Goal: Information Seeking & Learning: Learn about a topic

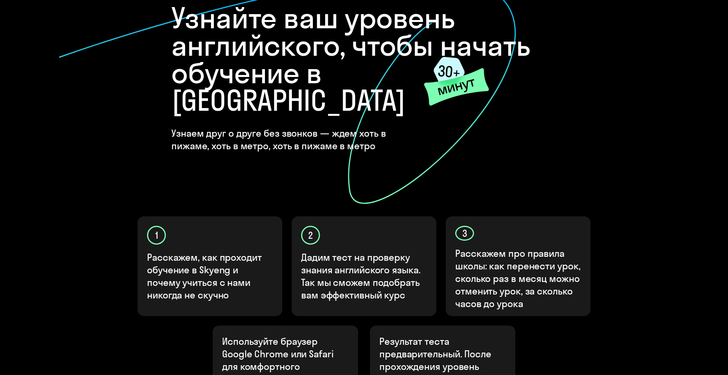
scroll to position [192, 0]
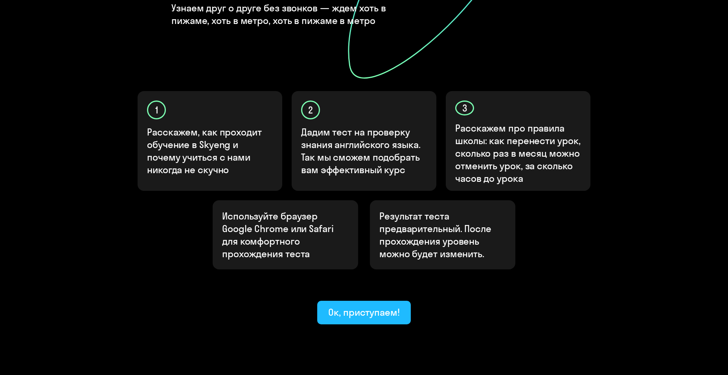
click at [375, 306] on div "Ок, приступаем!" at bounding box center [364, 312] width 72 height 13
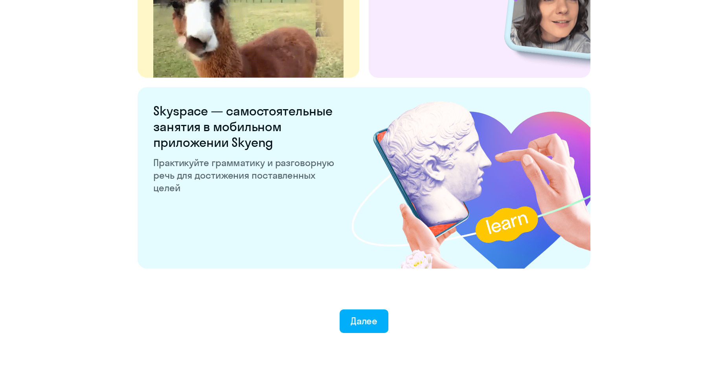
scroll to position [1446, 0]
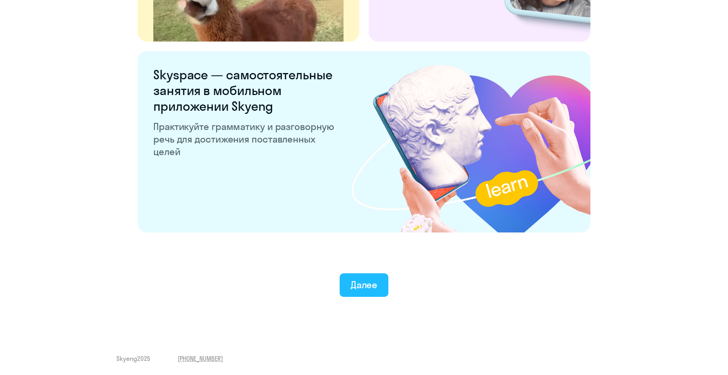
click at [372, 286] on div "Далее" at bounding box center [363, 285] width 27 height 13
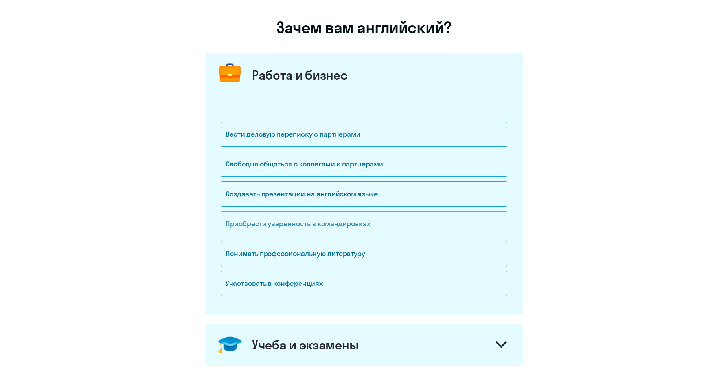
scroll to position [54, 0]
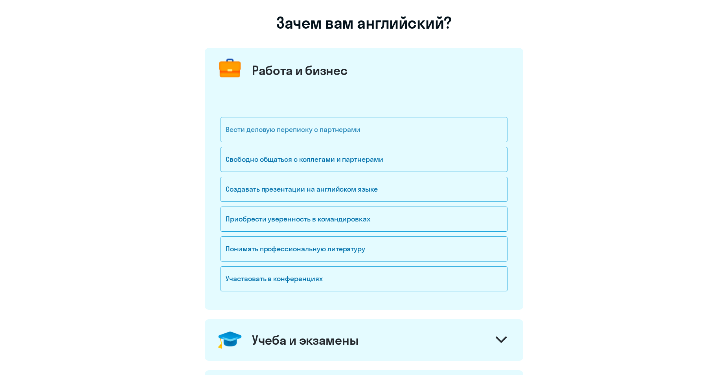
click at [400, 133] on div "Вести деловую переписку с партнерами" at bounding box center [363, 129] width 287 height 25
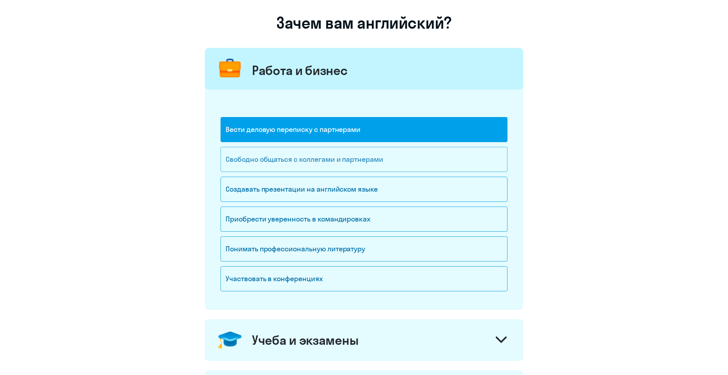
click at [393, 155] on div "Свободно общаться с коллегами и партнерами" at bounding box center [363, 159] width 287 height 25
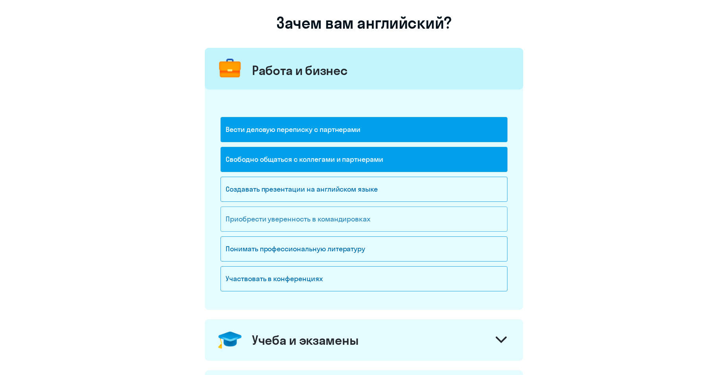
click at [444, 223] on div "Приобрести уверенность в командировках" at bounding box center [363, 219] width 287 height 25
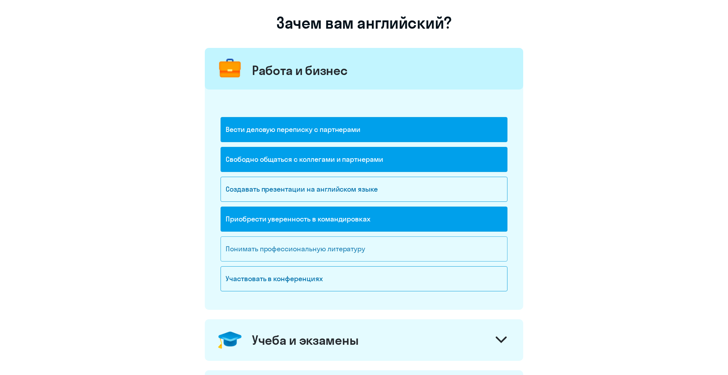
click at [444, 249] on div "Понимать профессиональную литературу" at bounding box center [363, 249] width 287 height 25
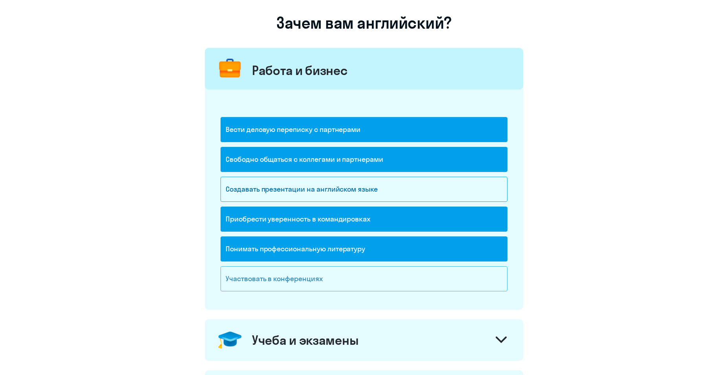
click at [450, 290] on div "Участвовать в конференциях" at bounding box center [363, 278] width 287 height 25
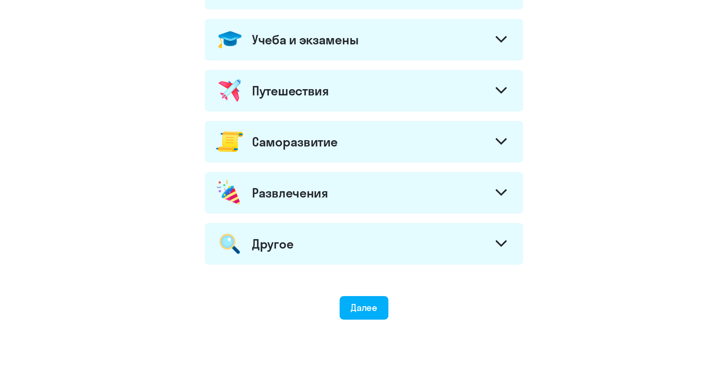
scroll to position [266, 0]
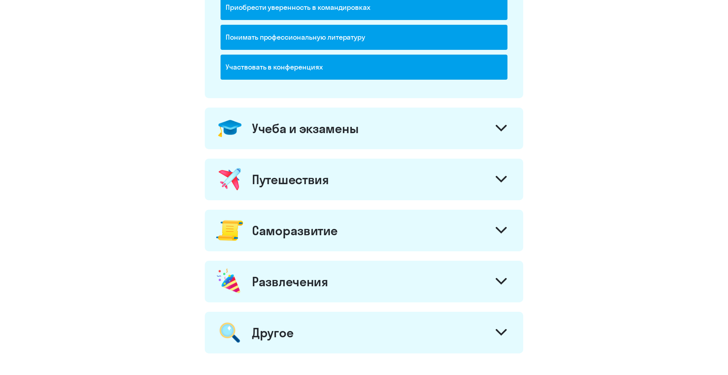
click at [457, 137] on div "Учеба и экзамены" at bounding box center [364, 129] width 318 height 42
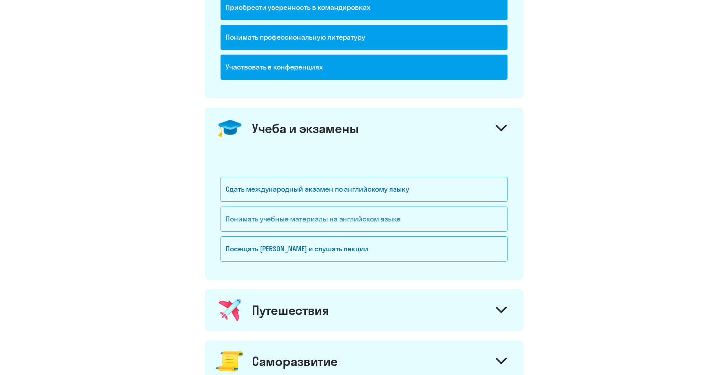
click at [456, 216] on div "Понимать учебные материалы на английском языке" at bounding box center [363, 219] width 287 height 25
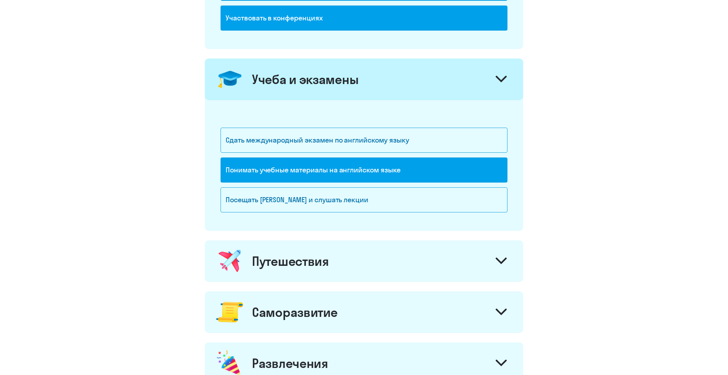
scroll to position [320, 0]
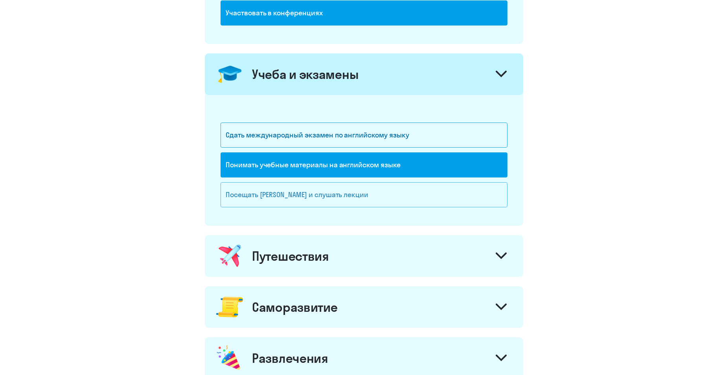
click at [459, 192] on div "Посещать [PERSON_NAME] и слушать лекции" at bounding box center [363, 194] width 287 height 25
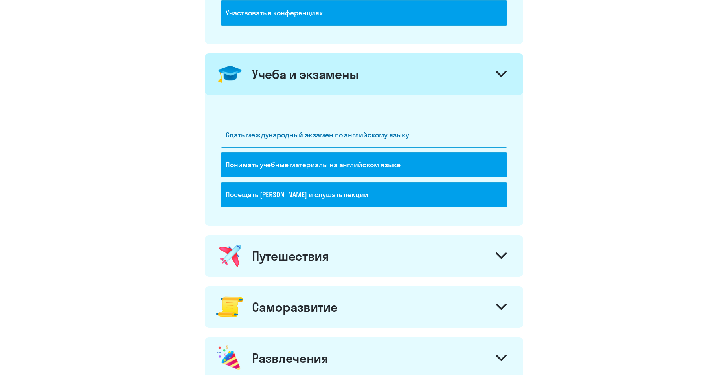
click at [457, 257] on div "Путешествия" at bounding box center [364, 256] width 318 height 42
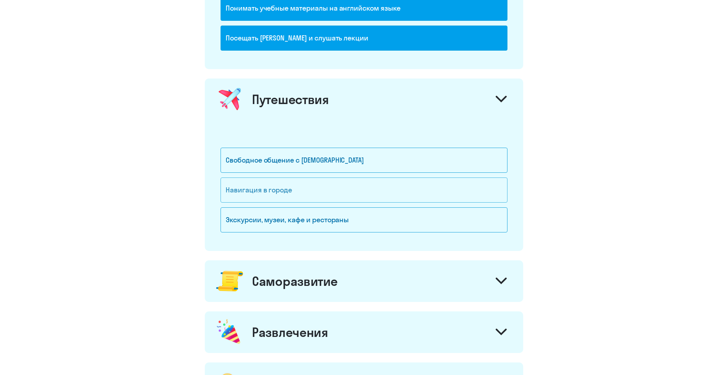
scroll to position [473, 0]
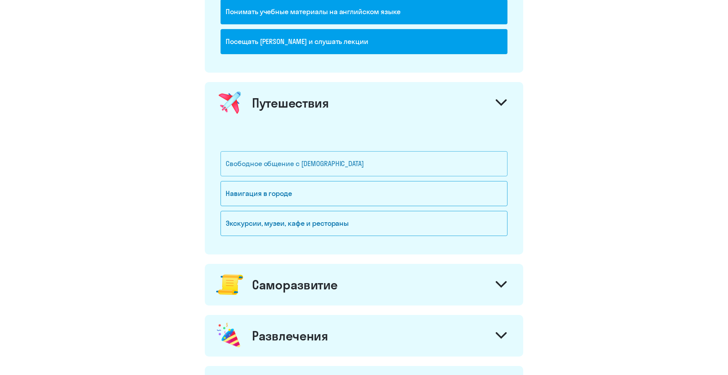
click at [396, 169] on div "Свободное общение с [DEMOGRAPHIC_DATA]" at bounding box center [363, 163] width 287 height 25
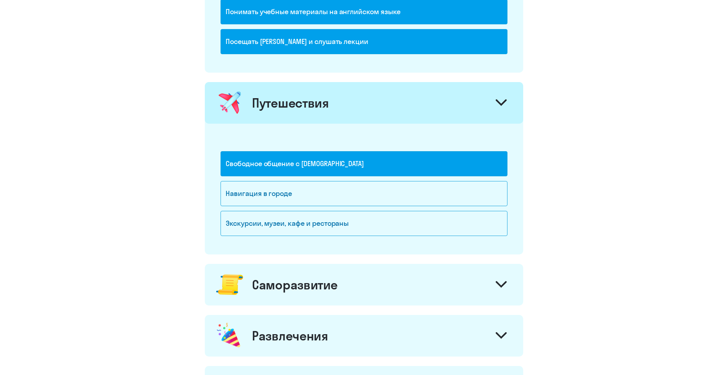
click at [400, 210] on div "Навигация в городе" at bounding box center [363, 196] width 287 height 30
click at [400, 228] on div "Экскурсии, музеи, кафе и рестораны" at bounding box center [363, 223] width 287 height 25
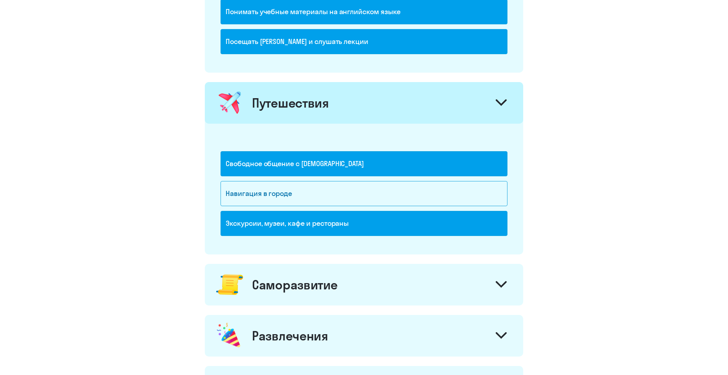
drag, startPoint x: 394, startPoint y: 201, endPoint x: 406, endPoint y: 209, distance: 14.9
click at [394, 199] on div "Навигация в городе" at bounding box center [363, 193] width 287 height 25
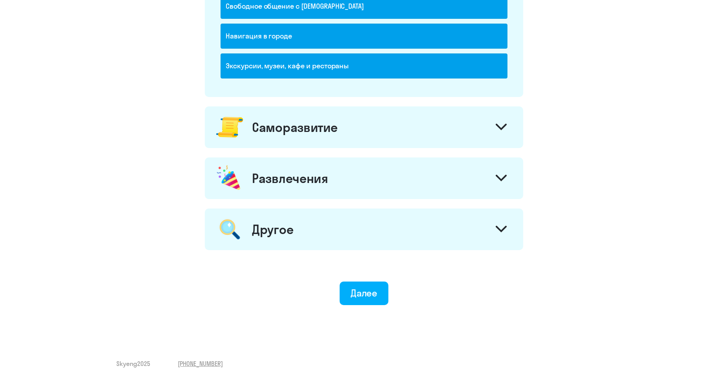
scroll to position [636, 0]
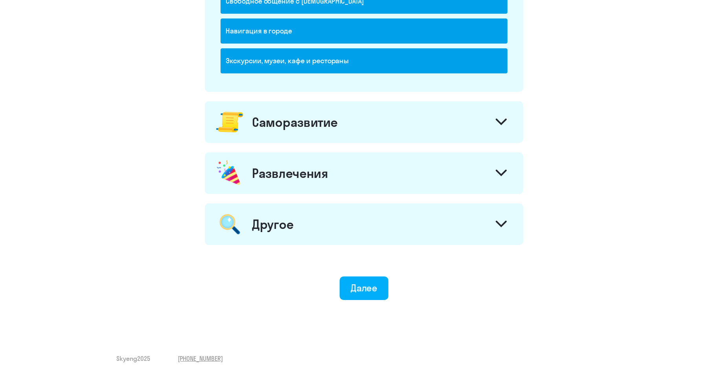
click at [390, 134] on div "Саморазвитие" at bounding box center [364, 122] width 318 height 42
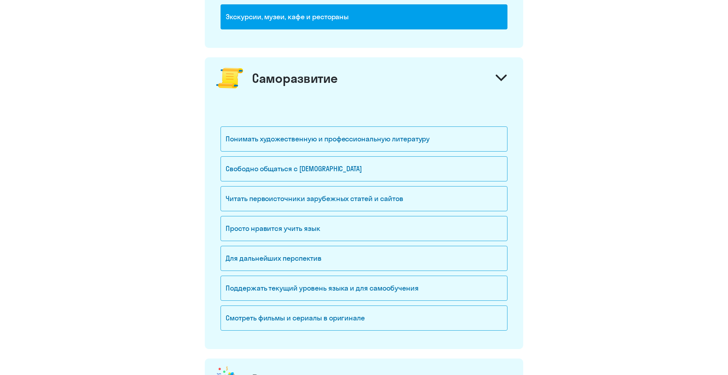
scroll to position [745, 0]
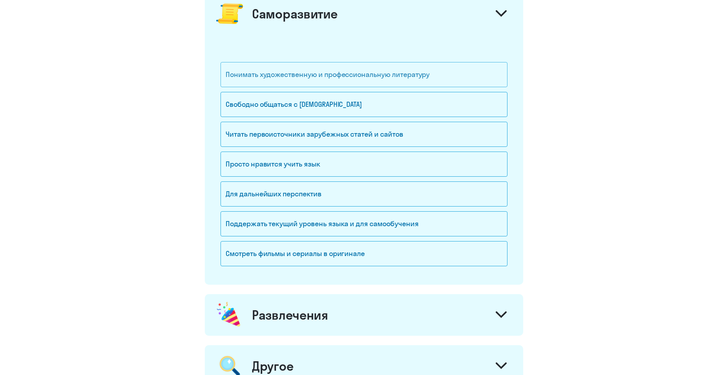
click at [435, 82] on div "Понимать художественную и профессиональную литературу" at bounding box center [363, 74] width 287 height 25
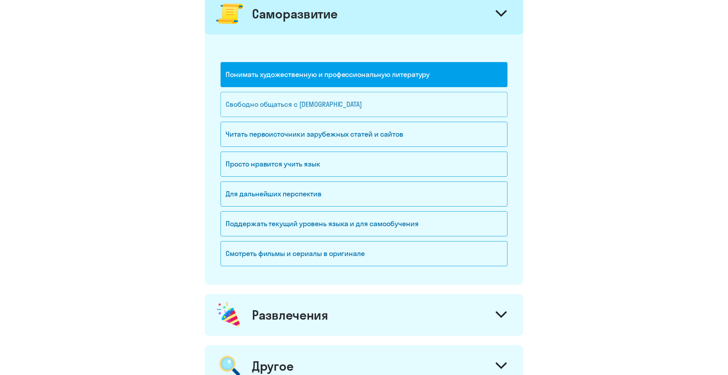
click at [422, 108] on div "Свободно общаться с [DEMOGRAPHIC_DATA]" at bounding box center [363, 104] width 287 height 25
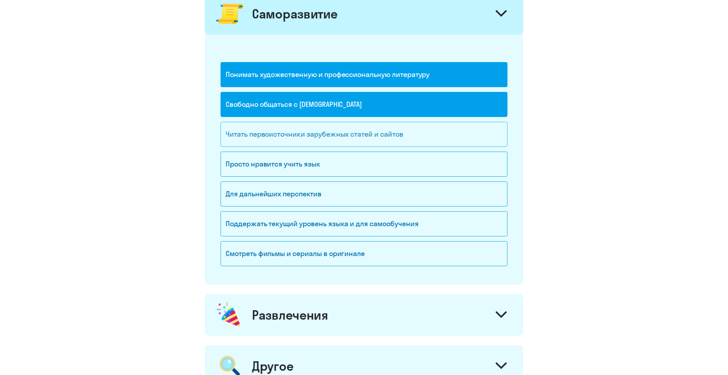
click at [430, 136] on div "Читать первоисточники зарубежных статей и сайтов" at bounding box center [363, 134] width 287 height 25
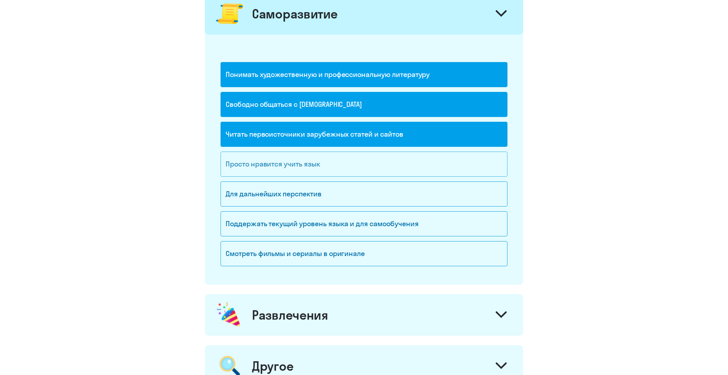
click at [429, 158] on div "Просто нравится учить язык" at bounding box center [363, 164] width 287 height 25
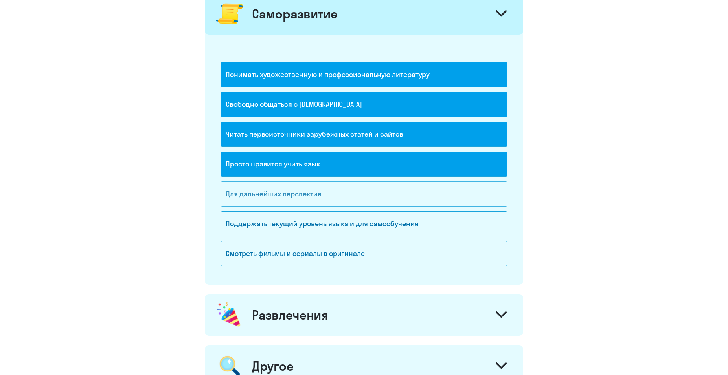
click at [432, 186] on div "Для дальнейших перспектив" at bounding box center [363, 194] width 287 height 25
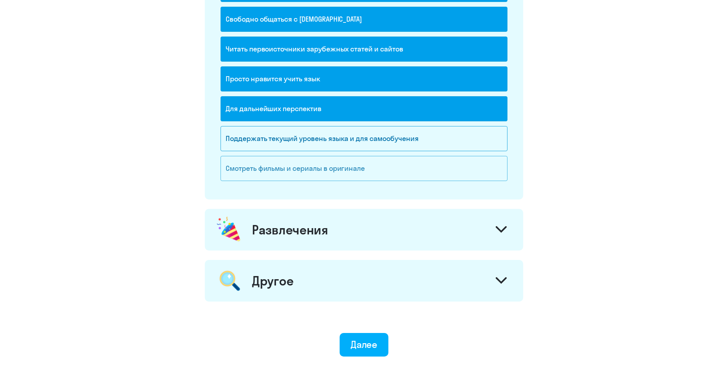
scroll to position [853, 0]
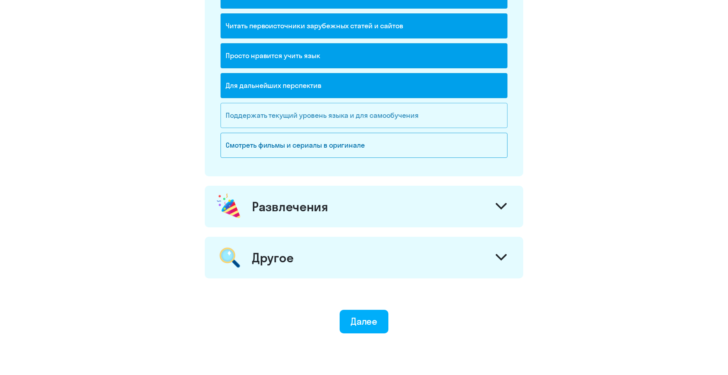
click at [460, 111] on div "Поддержать текущий уровень языка и для cамообучения" at bounding box center [363, 115] width 287 height 25
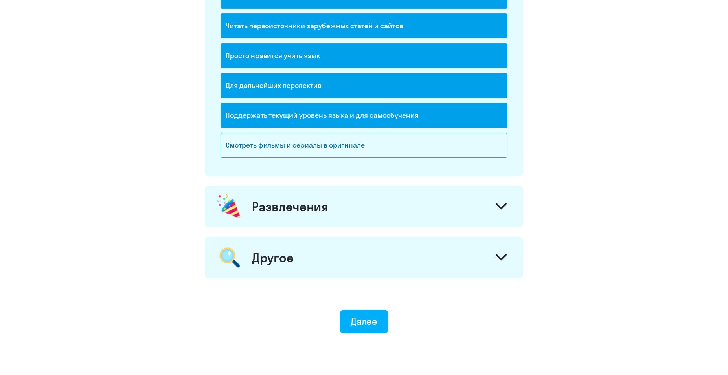
drag, startPoint x: 471, startPoint y: 154, endPoint x: 477, endPoint y: 199, distance: 45.2
click at [471, 155] on div "Смотреть фильмы и сериалы в оригинале" at bounding box center [363, 145] width 287 height 25
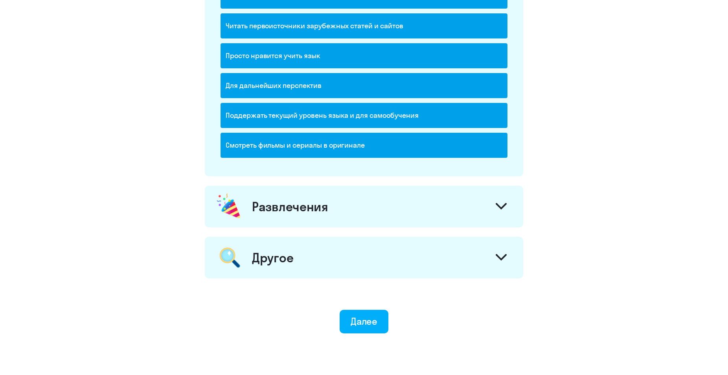
click at [477, 204] on div "Развлечения" at bounding box center [364, 207] width 318 height 42
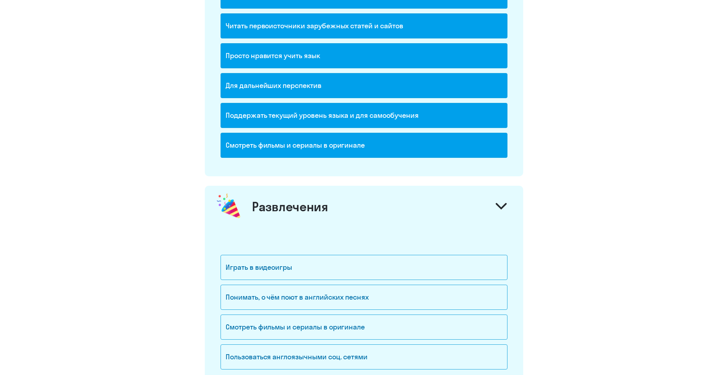
scroll to position [961, 0]
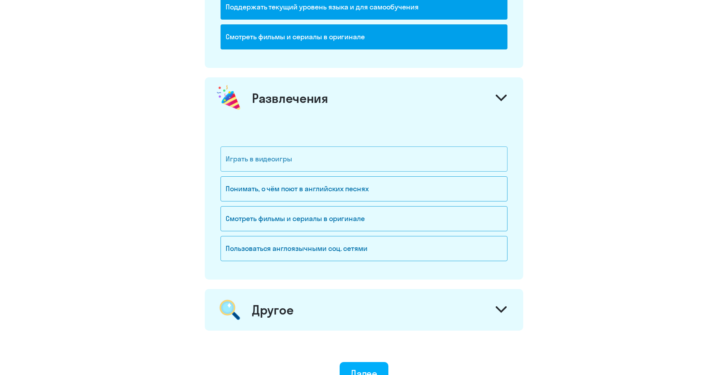
click at [451, 160] on div "Играть в видеоигры" at bounding box center [363, 159] width 287 height 25
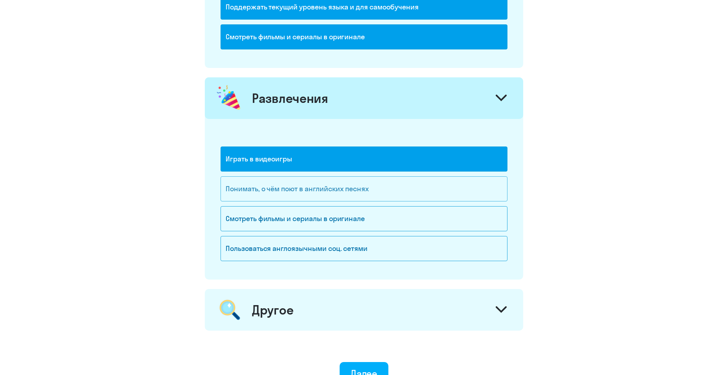
click at [483, 195] on div "Понимать, о чём поют в английских песнях" at bounding box center [363, 188] width 287 height 25
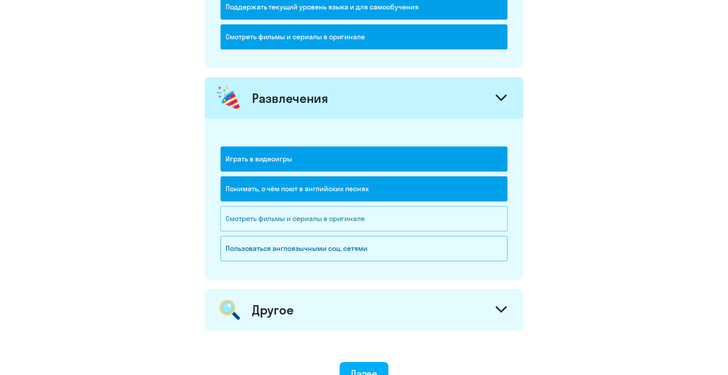
click at [456, 224] on div "Смотреть фильмы и сериалы в оригинале" at bounding box center [363, 218] width 287 height 25
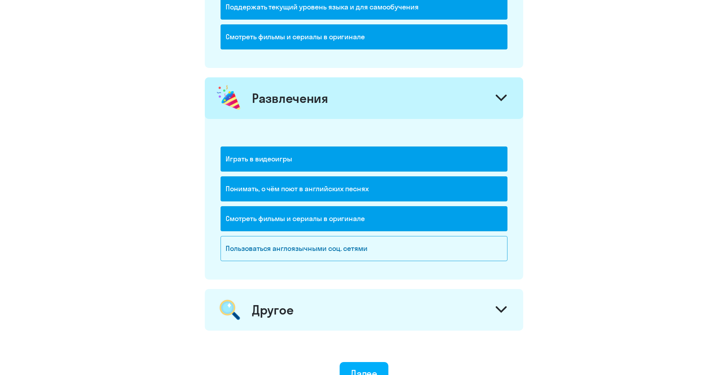
click at [429, 321] on div "Другое" at bounding box center [364, 310] width 318 height 42
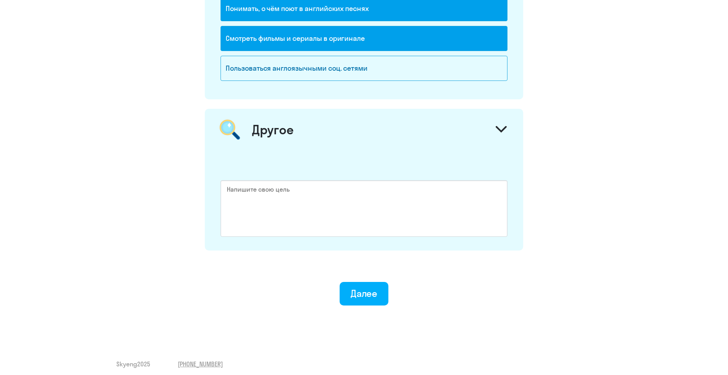
scroll to position [1147, 0]
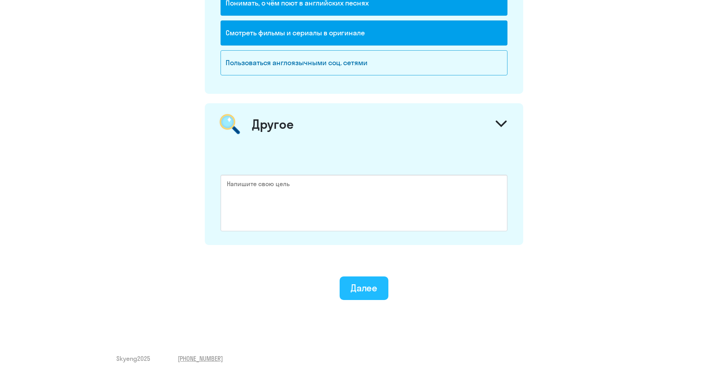
click at [372, 293] on div "Далее" at bounding box center [363, 288] width 27 height 13
